Goal: Task Accomplishment & Management: Use online tool/utility

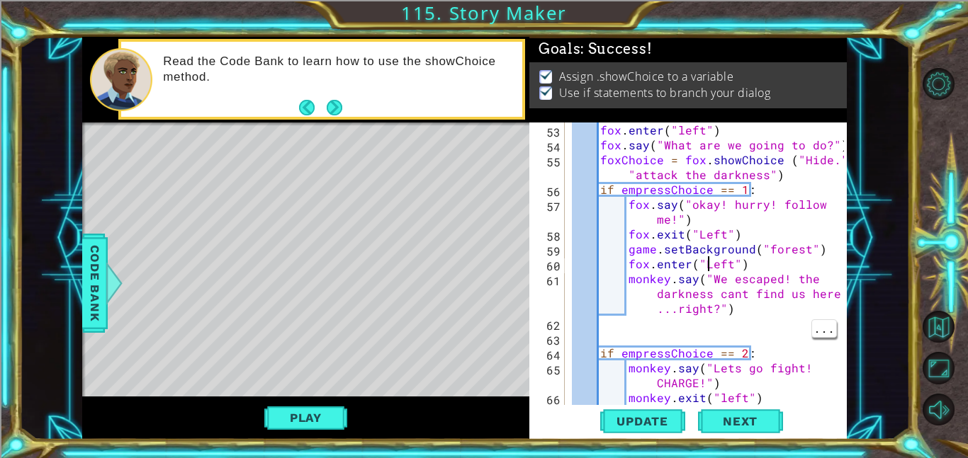
scroll to position [1114, 0]
click at [674, 277] on div "if empressChoice == 2 : fox . enter ( "left" ) fox . say ( "What are we going t…" at bounding box center [710, 265] width 282 height 312
click at [670, 276] on div "if empressChoice == 2 : fox . enter ( "left" ) fox . say ( "What are we going t…" at bounding box center [710, 265] width 282 height 312
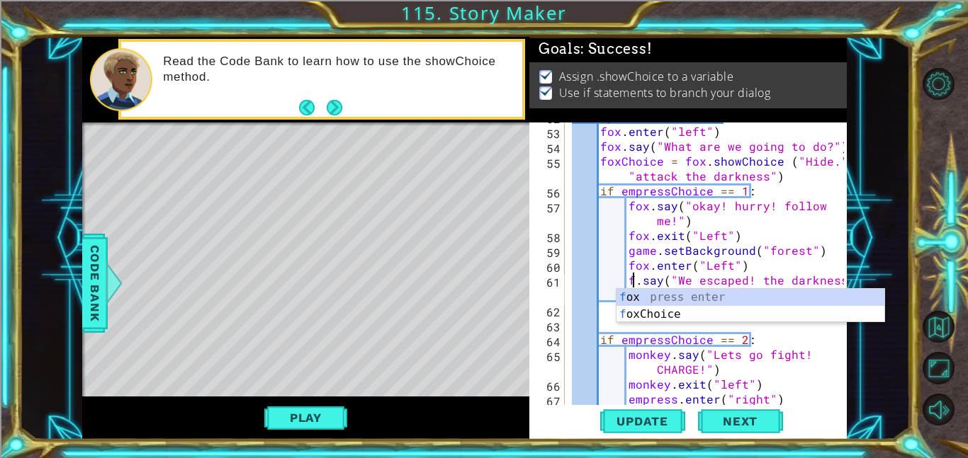
scroll to position [0, 4]
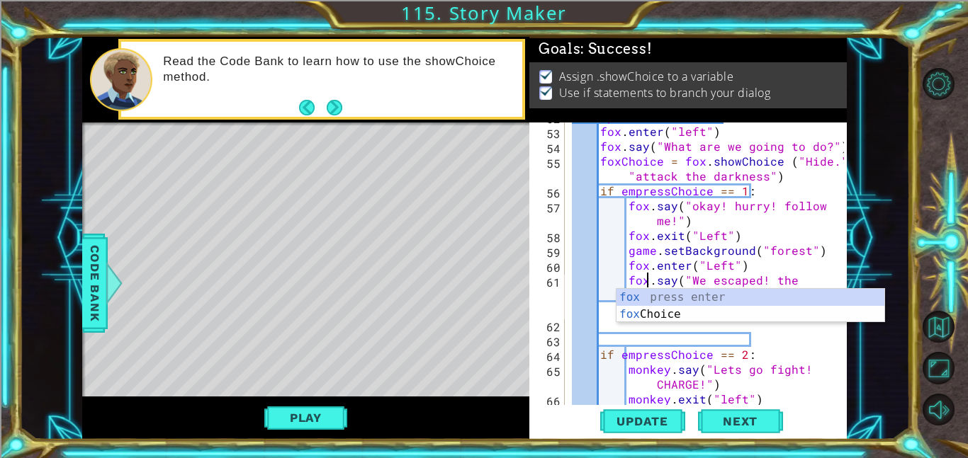
click at [0, 0] on span "..." at bounding box center [0, 0] width 0 height 0
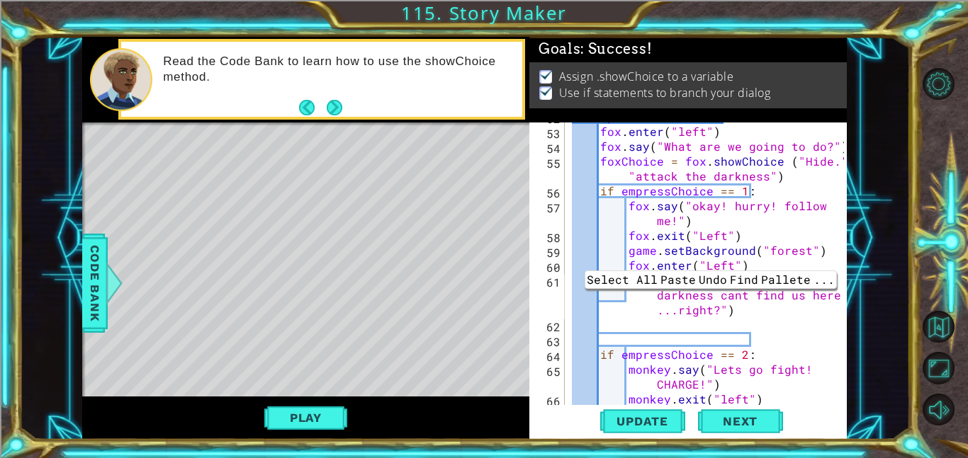
click at [718, 307] on div "if empressChoice == 2 : fox . enter ( "left" ) fox . say ( "What are we going t…" at bounding box center [710, 265] width 282 height 312
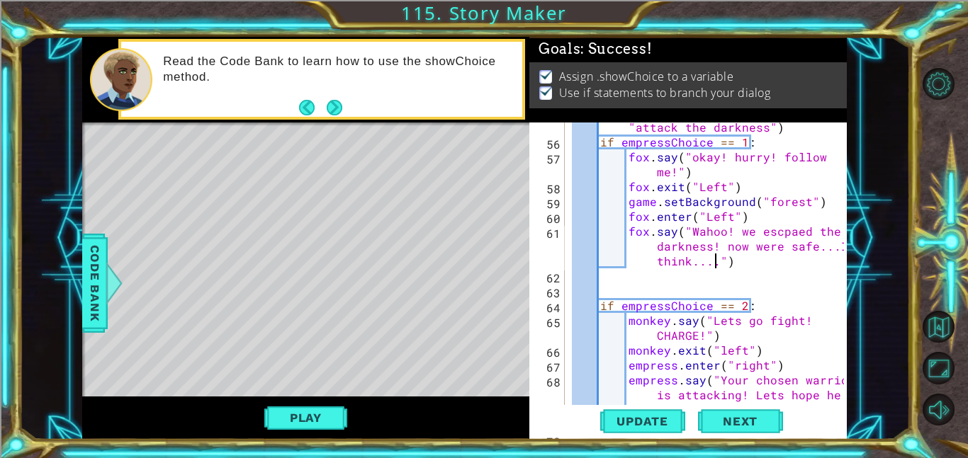
scroll to position [1164, 0]
click at [665, 324] on div "foxChoice = fox . showChoice ( "Hide." , "attack the darkness" ) if empressChoi…" at bounding box center [710, 283] width 282 height 357
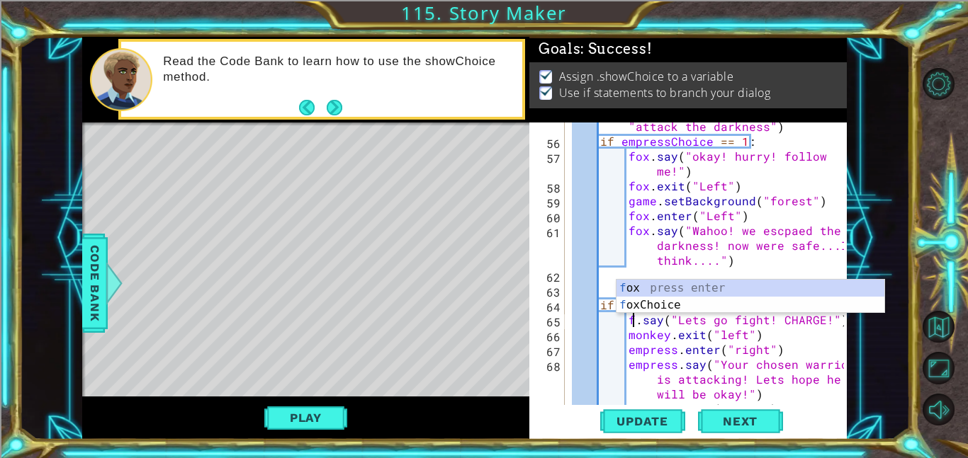
scroll to position [0, 4]
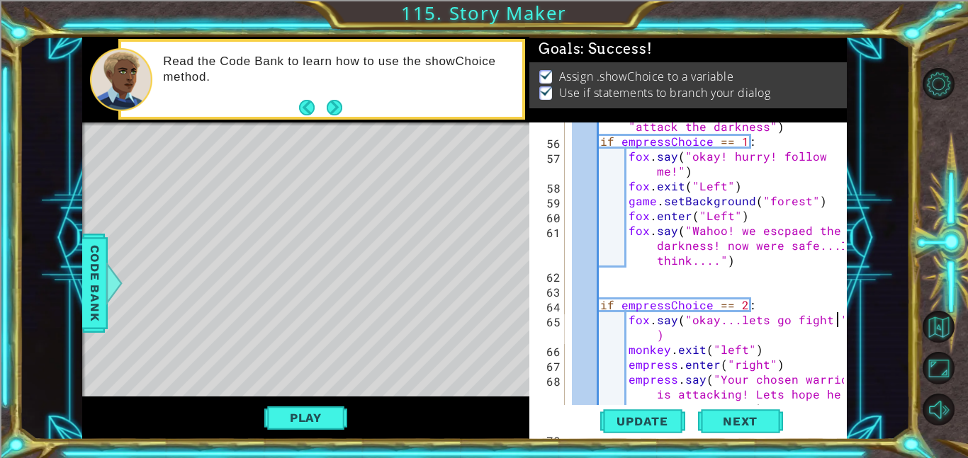
scroll to position [0, 16]
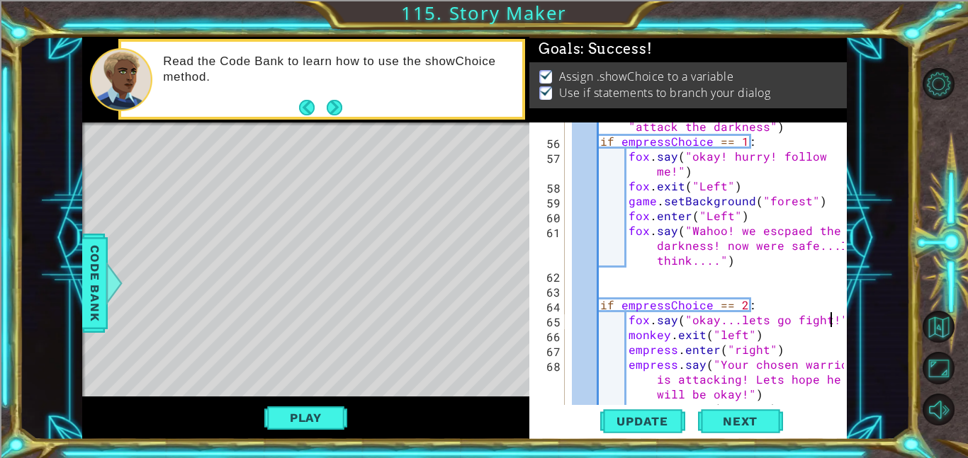
click at [660, 339] on div "foxChoice = fox . showChoice ( "Hide." , "attack the darkness" ) if empressChoi…" at bounding box center [710, 267] width 282 height 327
click at [669, 332] on div "foxChoice = fox . showChoice ( "Hide." , "attack the darkness" ) if empressChoi…" at bounding box center [710, 267] width 282 height 327
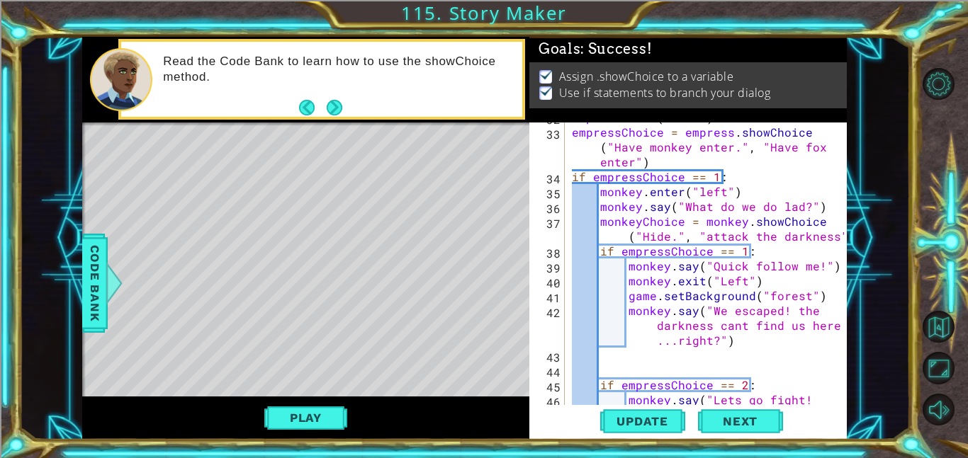
scroll to position [698, 0]
click at [823, 294] on div "empress . exit ( "left" ) empressChoice = empress . showChoice ( "Have monkey e…" at bounding box center [710, 272] width 282 height 327
type textarea "game.setBackground("forest")"
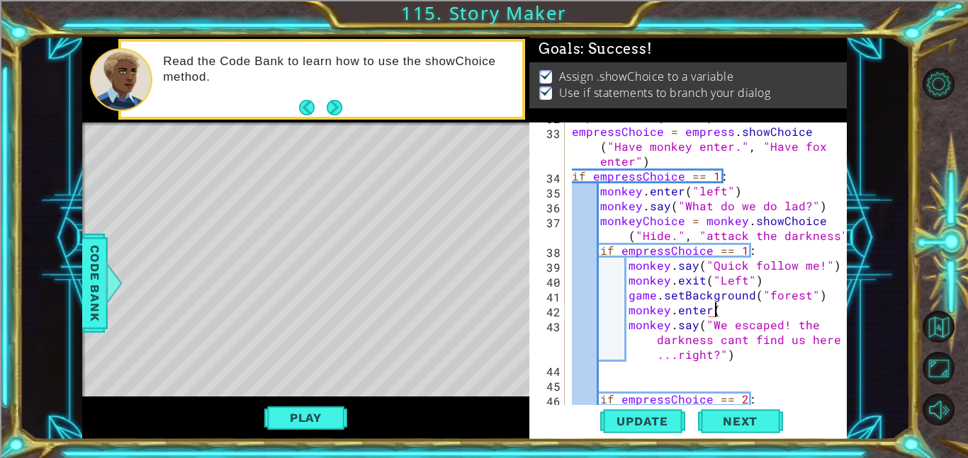
scroll to position [0, 9]
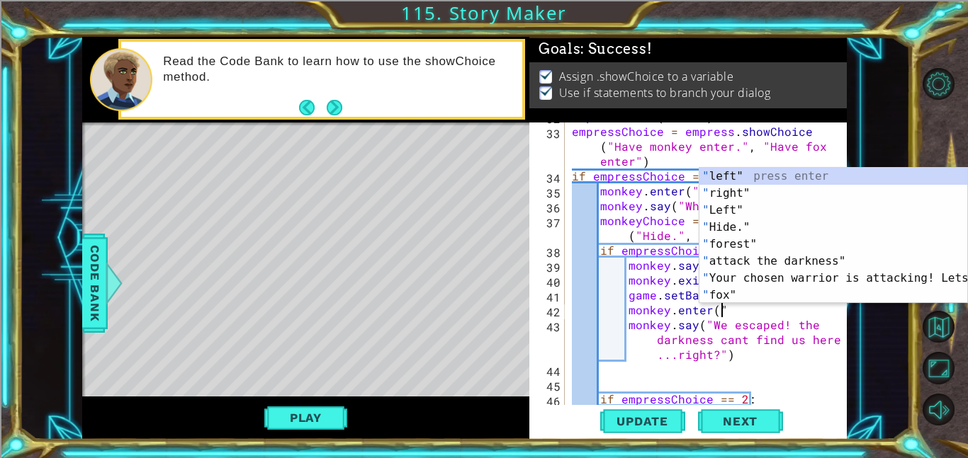
click at [741, 195] on div "" left" press enter " right" press enter " Left" press enter " Hide." press ent…" at bounding box center [833, 253] width 268 height 170
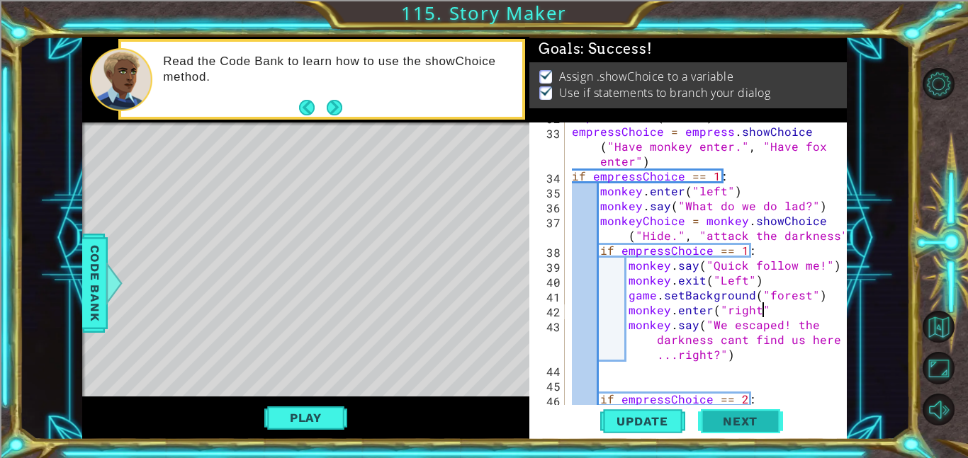
click at [752, 425] on span "Next" at bounding box center [739, 421] width 63 height 14
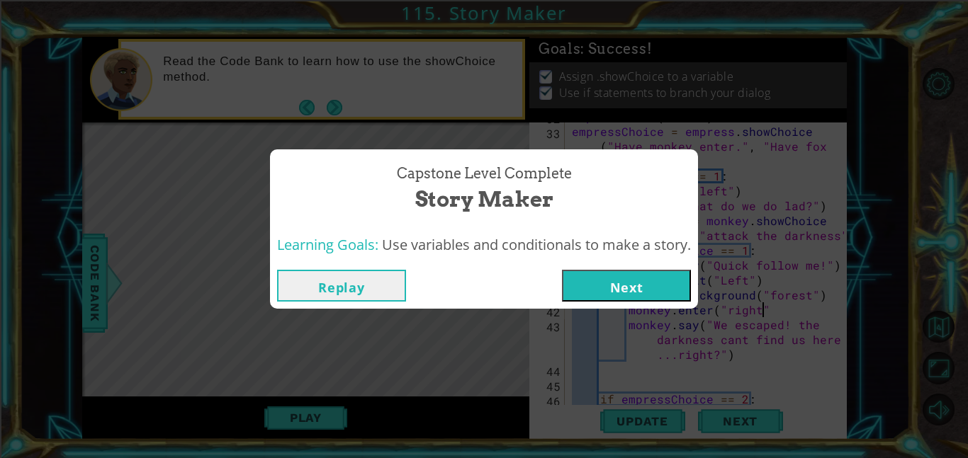
click at [318, 293] on button "Replay" at bounding box center [341, 286] width 129 height 32
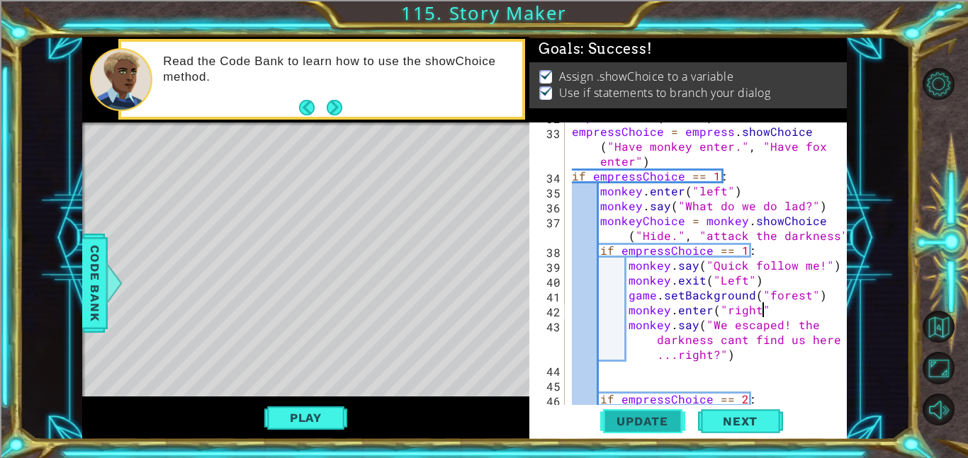
click at [657, 429] on button "Update" at bounding box center [642, 421] width 85 height 32
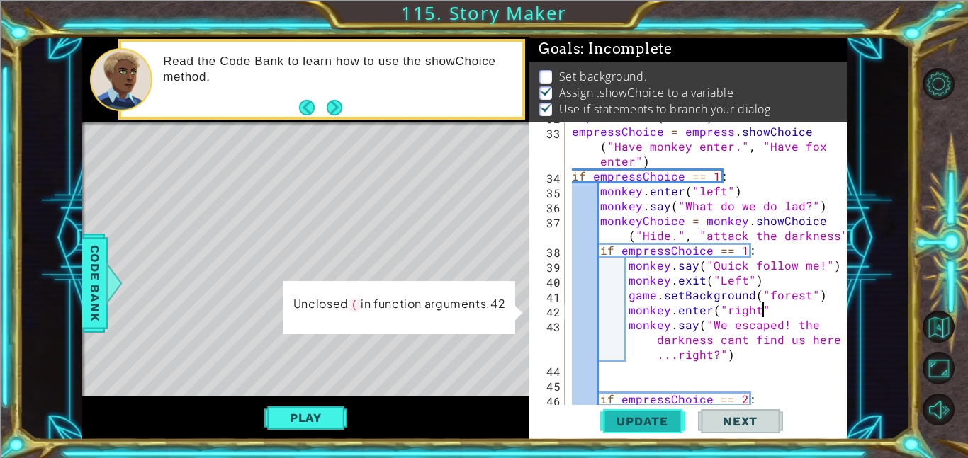
scroll to position [0, 11]
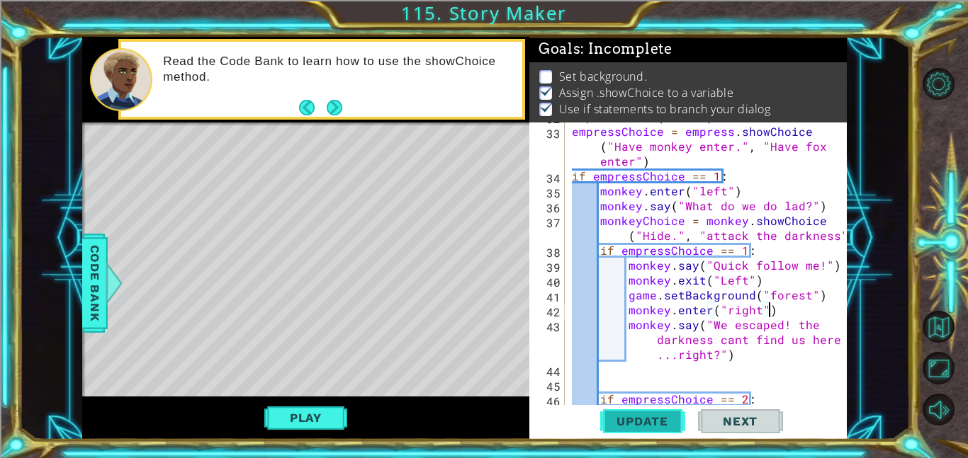
click at [660, 419] on span "Update" at bounding box center [642, 421] width 80 height 14
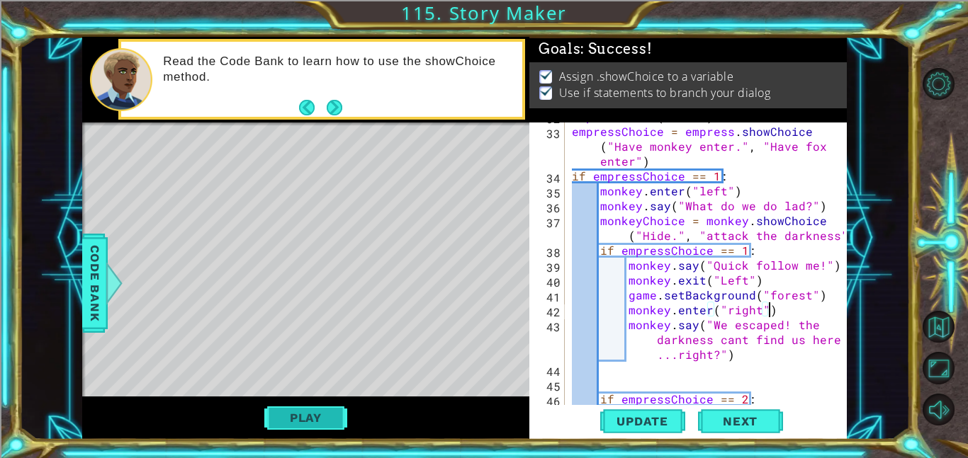
click at [295, 430] on button "Play" at bounding box center [305, 418] width 83 height 27
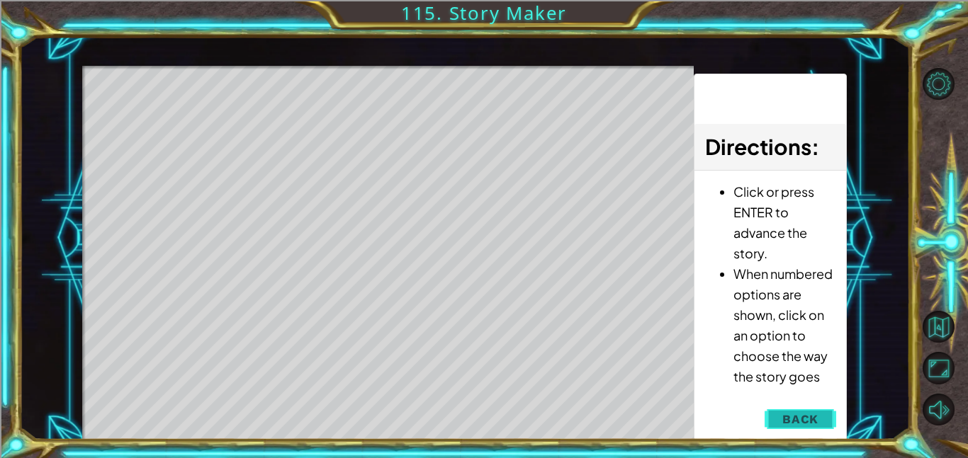
click at [818, 411] on button "Back" at bounding box center [800, 419] width 72 height 28
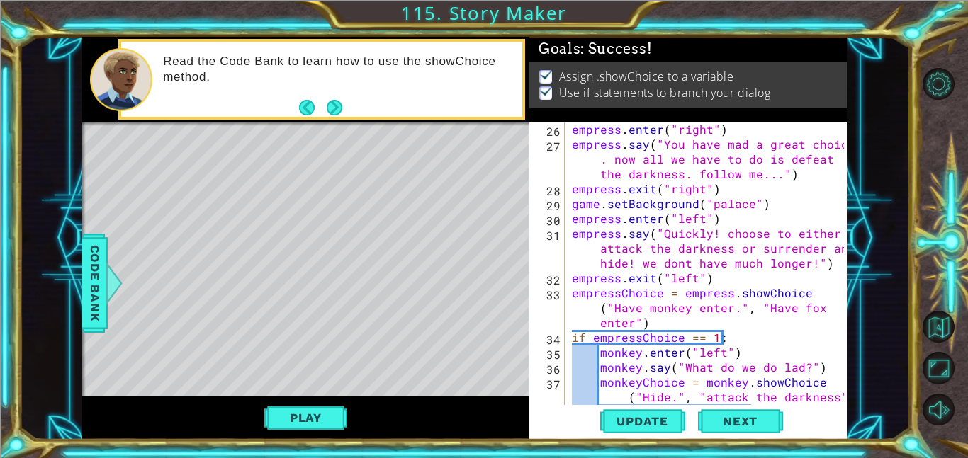
scroll to position [535, 0]
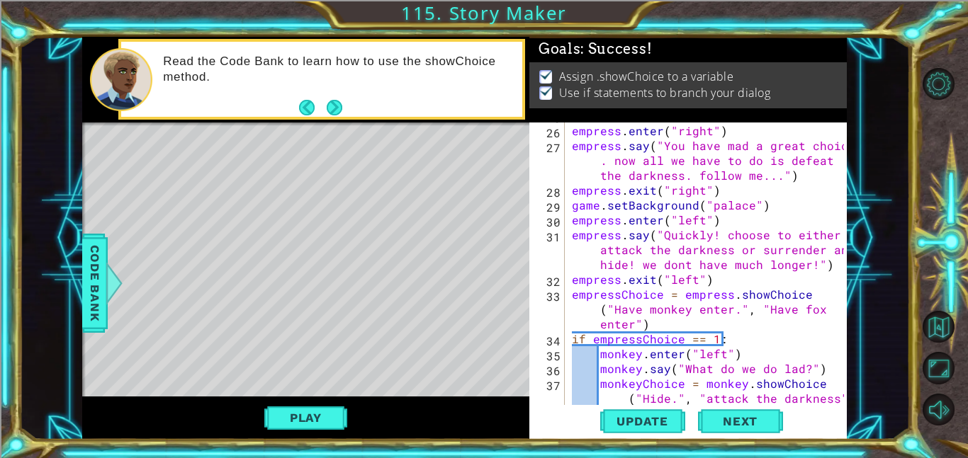
click at [742, 142] on div "empress . enter ( "right" ) empress . say ( "You have mad a great choice . now …" at bounding box center [710, 271] width 282 height 327
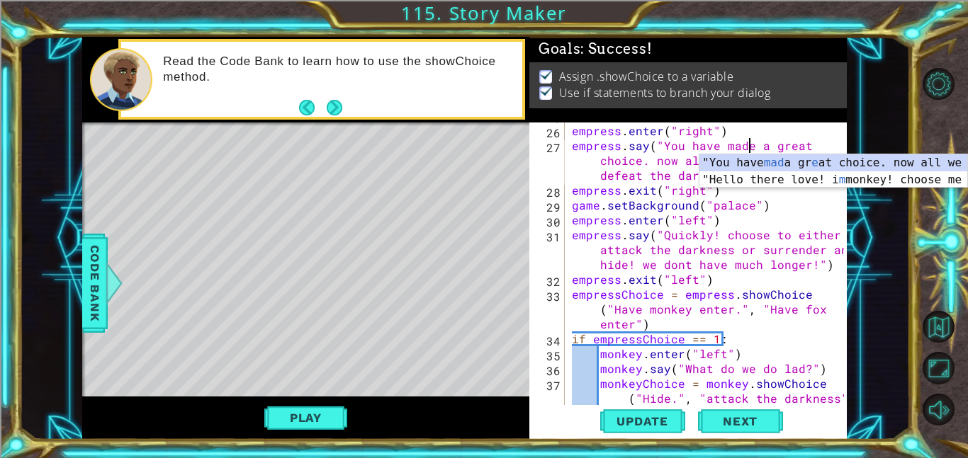
click at [801, 354] on div "empress . enter ( "right" ) empress . say ( "You have made a great choice. now …" at bounding box center [710, 271] width 282 height 327
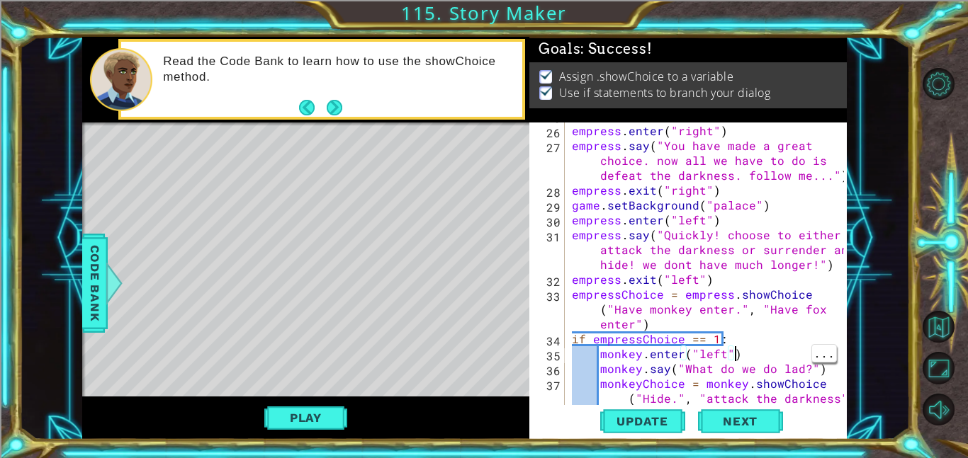
scroll to position [0, 9]
click at [802, 266] on div "empress . enter ( "right" ) empress . say ( "You have made a great choice. now …" at bounding box center [710, 271] width 282 height 327
click at [806, 268] on div "empress . enter ( "right" ) empress . say ( "You have made a great choice. now …" at bounding box center [710, 271] width 282 height 327
click at [812, 269] on div "empress . enter ( "right" ) empress . say ( "You have made a great choice. now …" at bounding box center [710, 271] width 282 height 327
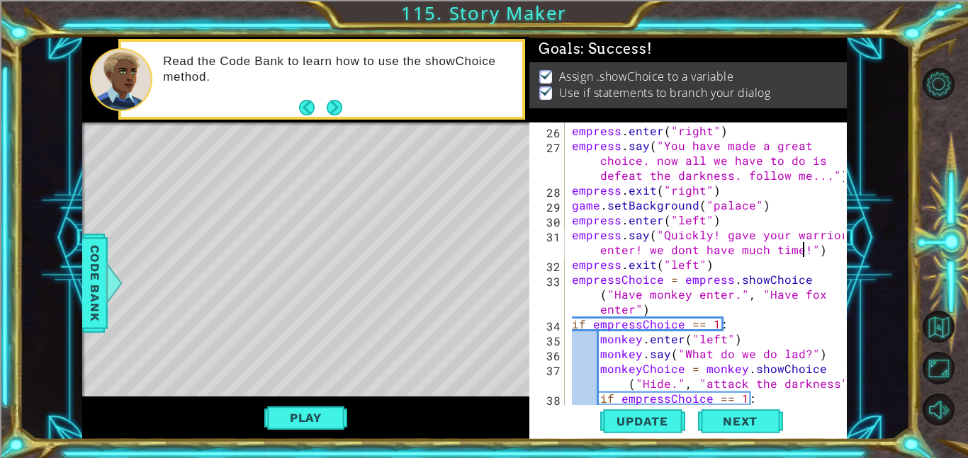
scroll to position [0, 30]
click at [659, 421] on span "Update" at bounding box center [642, 421] width 80 height 14
click at [321, 414] on button "Play" at bounding box center [305, 418] width 83 height 27
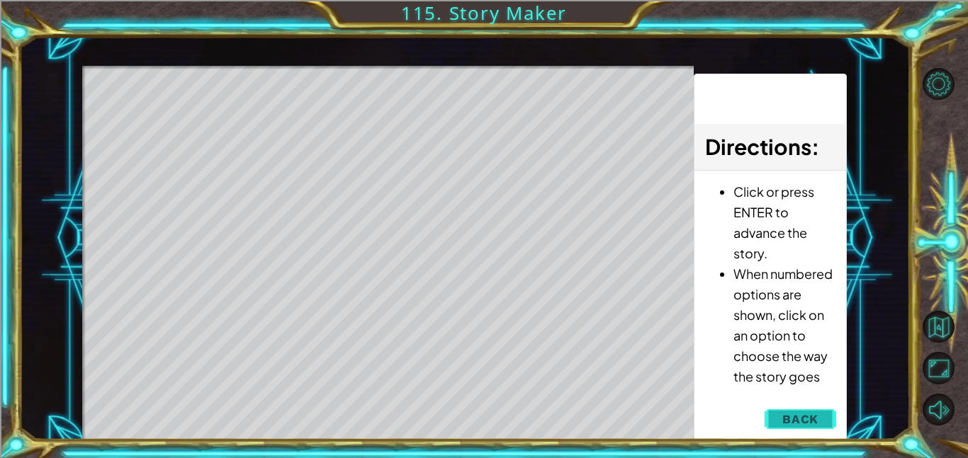
click at [803, 417] on span "Back" at bounding box center [800, 419] width 36 height 14
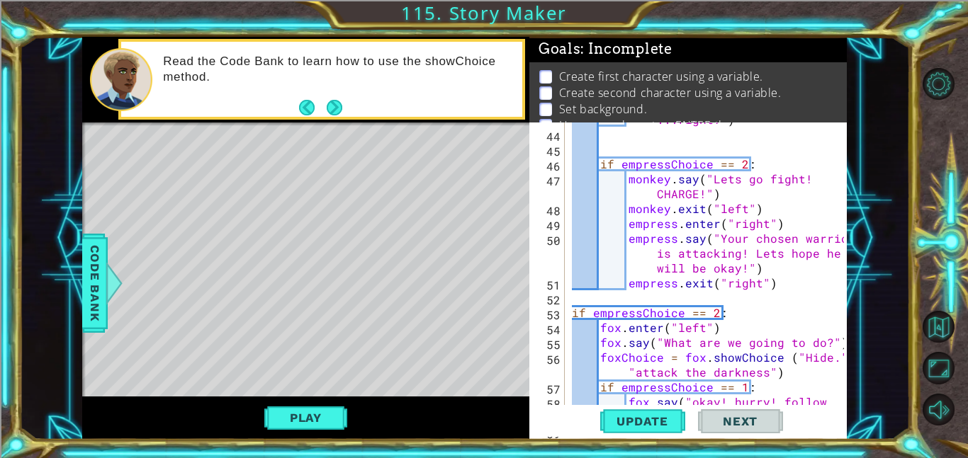
scroll to position [1190, 0]
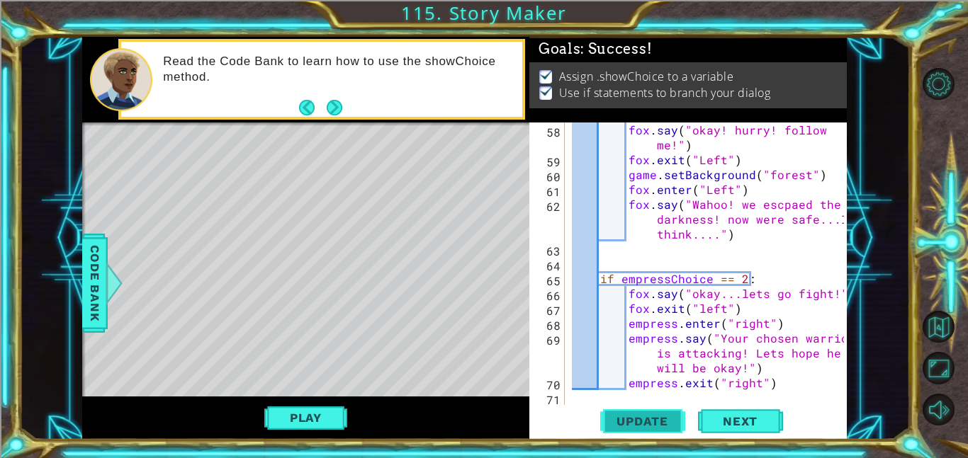
click at [665, 426] on span "Update" at bounding box center [642, 421] width 80 height 14
click at [284, 422] on button "Play" at bounding box center [305, 418] width 83 height 27
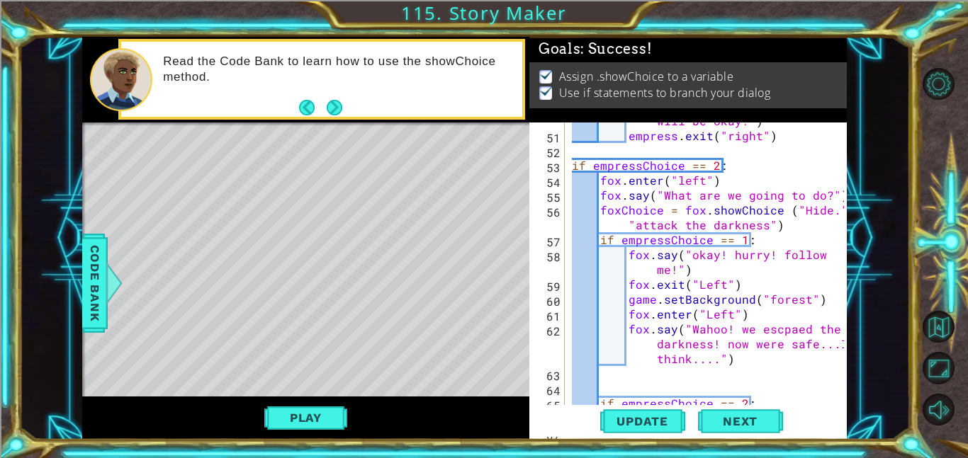
scroll to position [1066, 0]
click at [742, 358] on div "empress . say ( "Your chosen warrior is attacking! Lets hope he will be okay!" …" at bounding box center [710, 254] width 282 height 342
type textarea "fox.say("Wahoo! we escpaed the darkness! now were safe...I think....")"
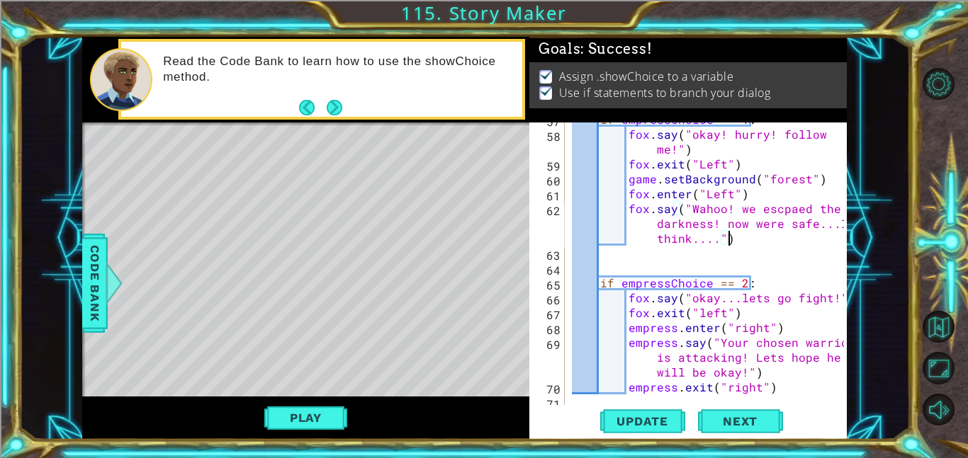
scroll to position [1190, 0]
